Goal: Find specific page/section: Find specific page/section

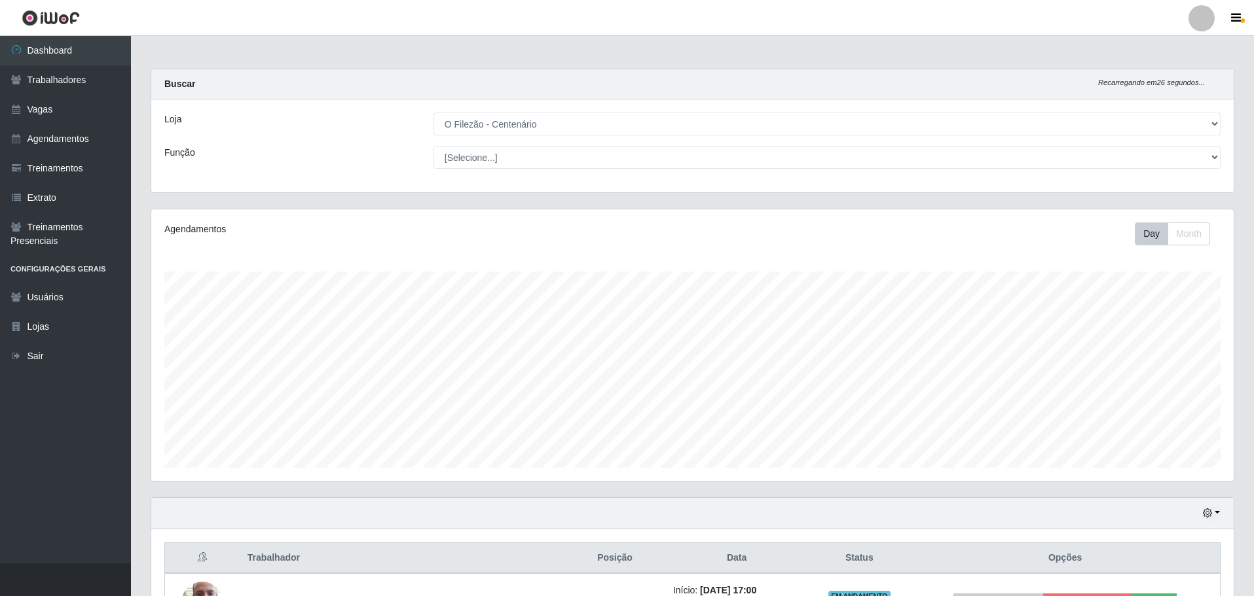
select select "203"
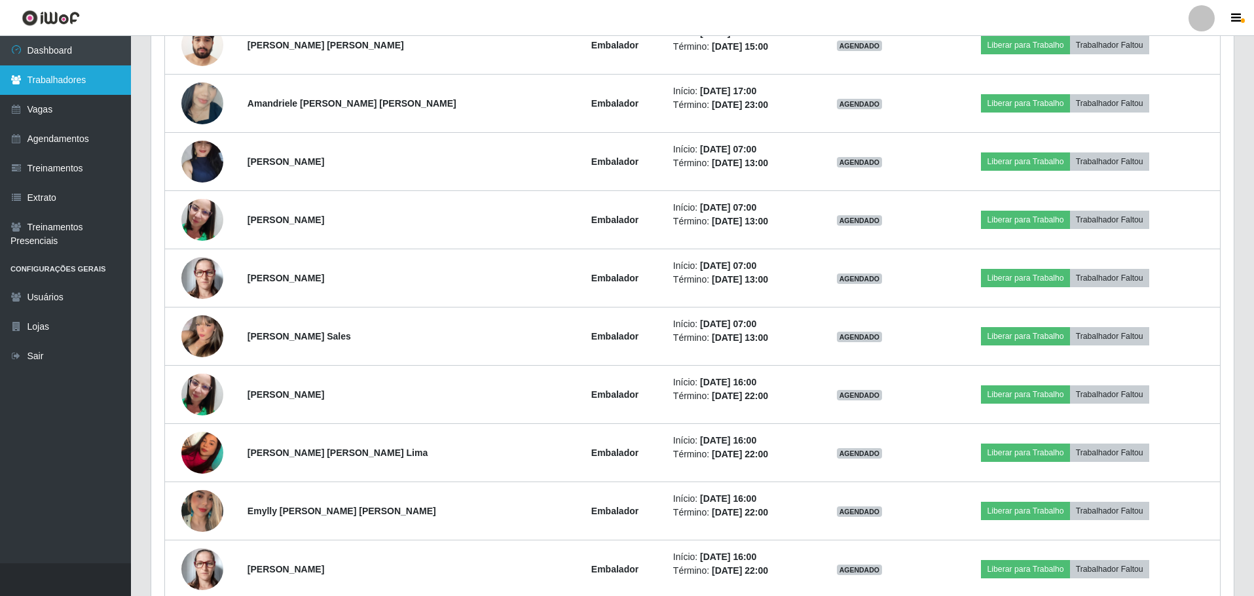
scroll to position [272, 1082]
click at [69, 62] on link "Dashboard" at bounding box center [65, 50] width 131 height 29
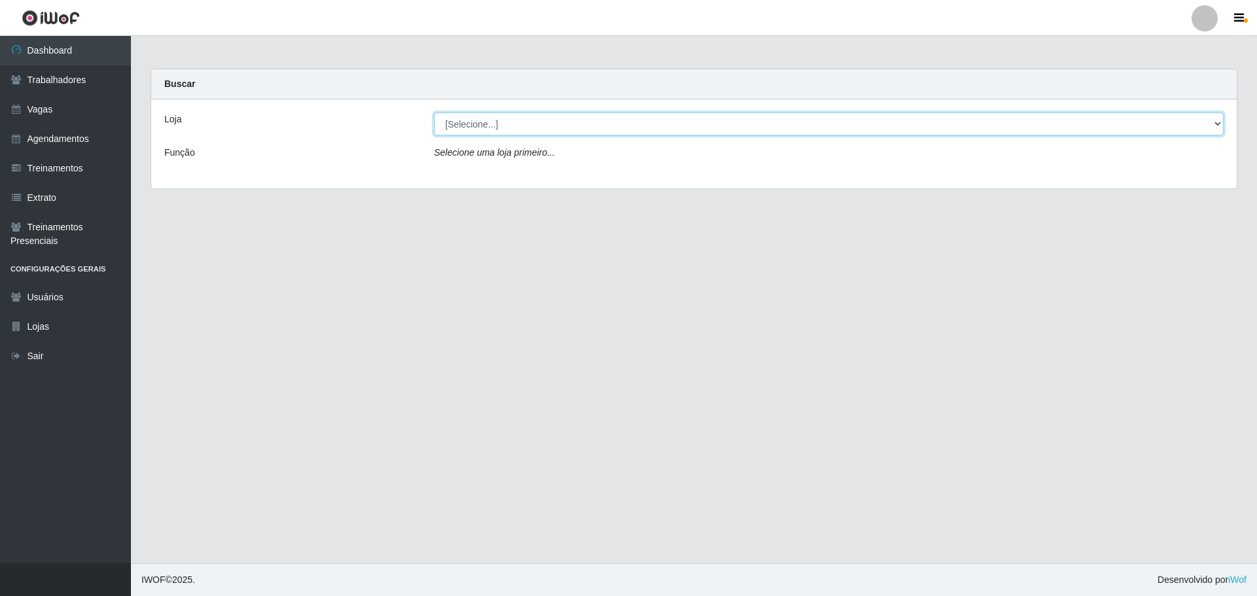
click at [543, 132] on select "[Selecione...] Minimercado Filezão O Filezão - Centenário" at bounding box center [828, 124] width 789 height 23
select select "203"
click at [434, 113] on select "[Selecione...] Minimercado Filezão O Filezão - Centenário" at bounding box center [828, 124] width 789 height 23
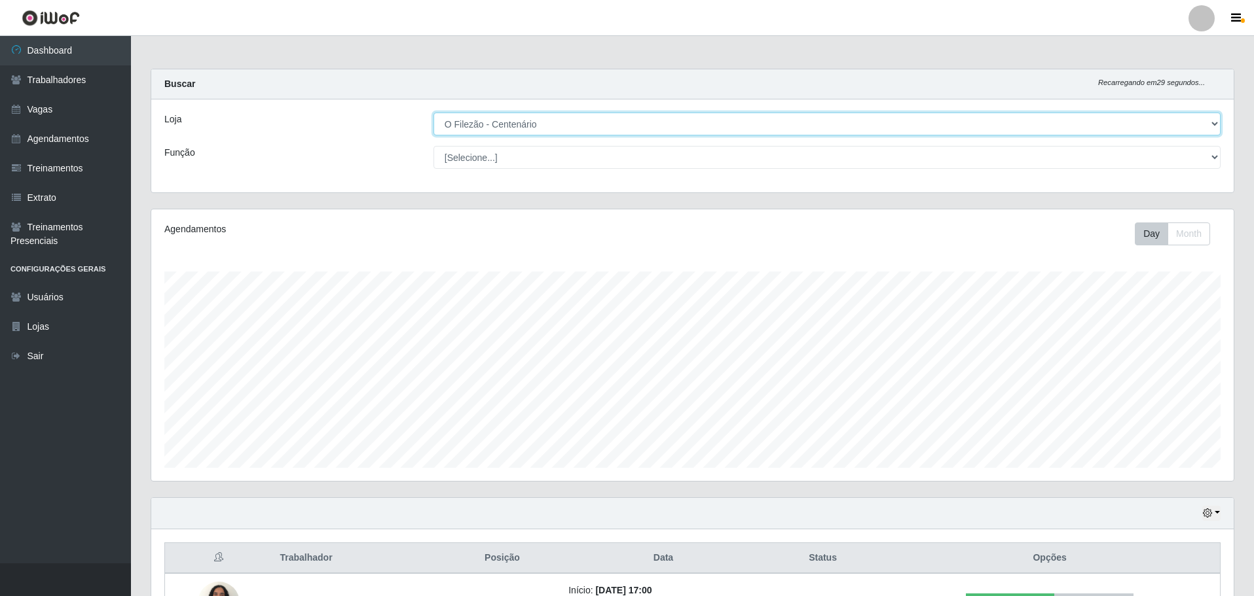
scroll to position [98, 0]
